Goal: Ask a question

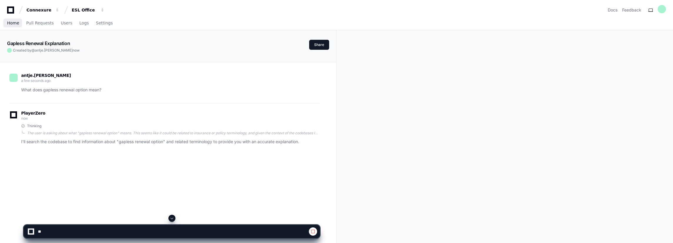
click at [13, 24] on span "Home" at bounding box center [13, 23] width 12 height 4
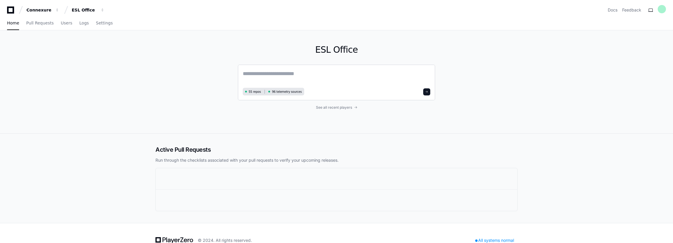
click at [272, 72] on textarea at bounding box center [337, 77] width 188 height 16
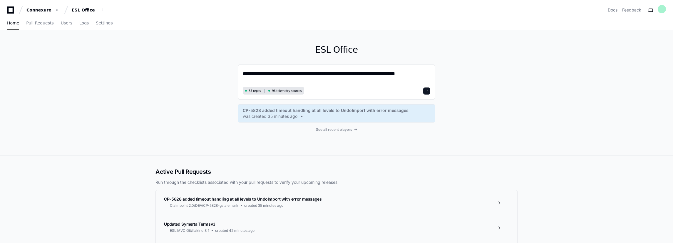
type textarea "**********"
click at [428, 91] on span at bounding box center [426, 90] width 3 height 3
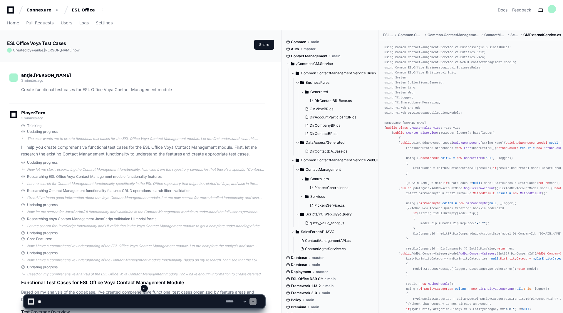
click at [189, 112] on div "PlayerZero 3 minutes ago" at bounding box center [136, 116] width 255 height 10
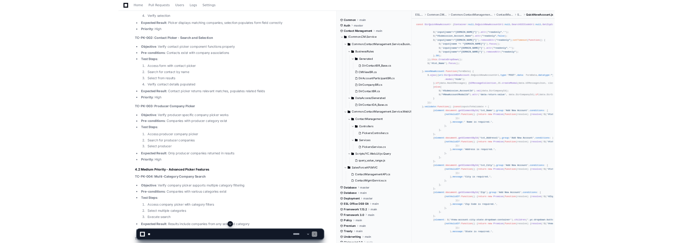
scroll to position [2634, 0]
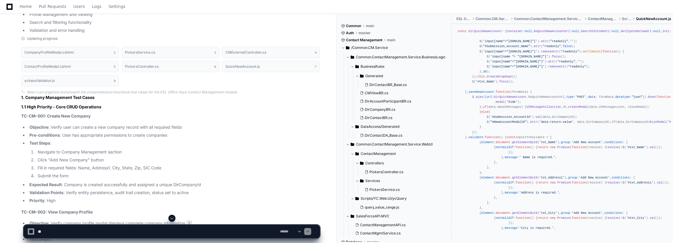
scroll to position [0, 0]
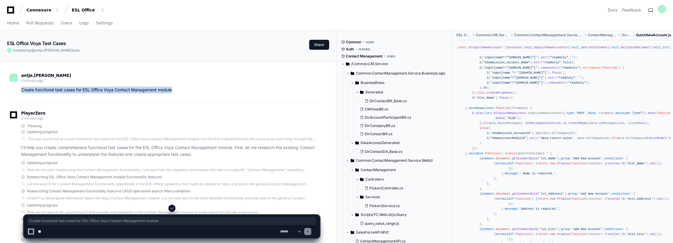
drag, startPoint x: 175, startPoint y: 91, endPoint x: 21, endPoint y: 91, distance: 154.0
click at [21, 91] on p "Create functional test cases for ESL Office Voya Contact Management module" at bounding box center [170, 89] width 299 height 7
copy p "Create functional test cases for ESL Office Voya Contact Management module"
click at [52, 231] on textarea at bounding box center [158, 231] width 242 height 13
paste textarea "**********"
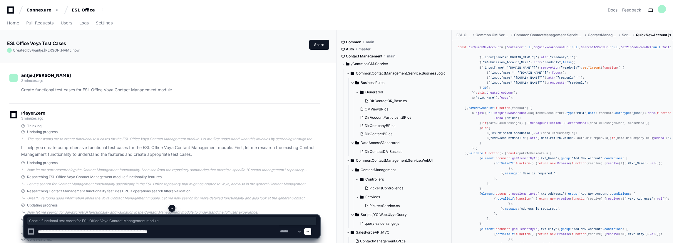
click at [53, 231] on textarea at bounding box center [158, 231] width 242 height 13
click at [52, 231] on textarea at bounding box center [158, 231] width 242 height 13
type textarea "**********"
click at [309, 231] on span at bounding box center [307, 231] width 3 height 3
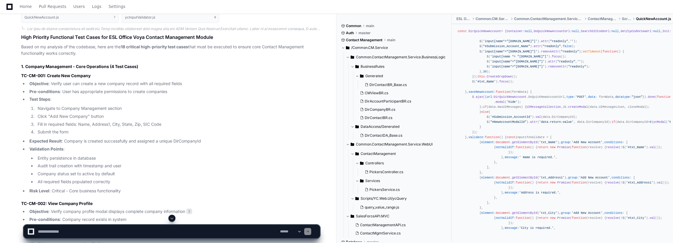
scroll to position [4605, 0]
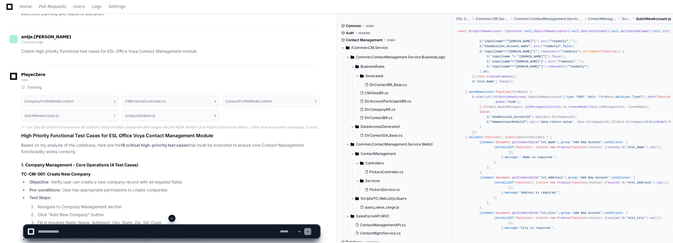
click at [669, 198] on pre "const DirQuickNewAccount = { Container : null , DoQuickNewAccountUrl : null , S…" at bounding box center [562, 237] width 217 height 422
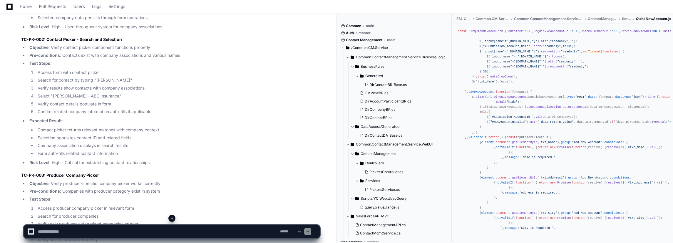
scroll to position [6761, 0]
